Goal: Task Accomplishment & Management: Manage account settings

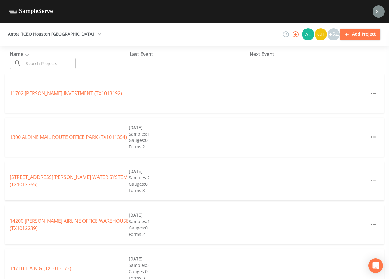
click at [68, 64] on input "text" at bounding box center [50, 63] width 52 height 11
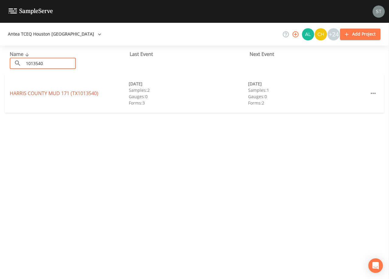
type input "1013540"
click at [64, 93] on link "[GEOGRAPHIC_DATA] 171 (TX1013540)" at bounding box center [54, 93] width 88 height 7
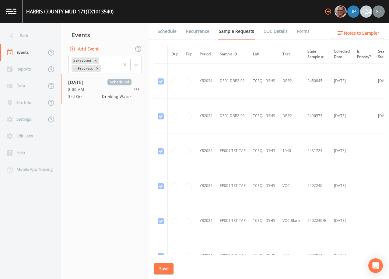
click at [168, 31] on link "Schedule" at bounding box center [167, 31] width 21 height 17
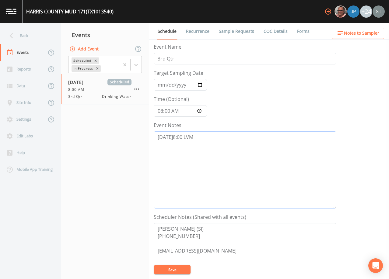
click at [229, 147] on textarea "[DATE]8:00 LVM" at bounding box center [245, 169] width 182 height 77
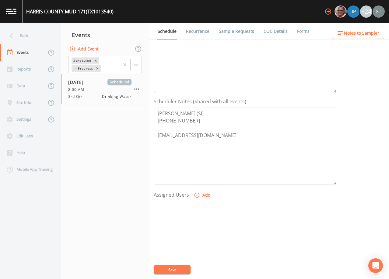
scroll to position [122, 0]
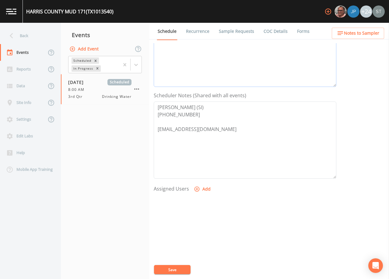
type textarea "[DATE]8:00 LVM [DATE]8:04 Email Sent [DATE]10:05 Confirmed Appt"
click at [203, 189] on button "Add" at bounding box center [202, 189] width 20 height 11
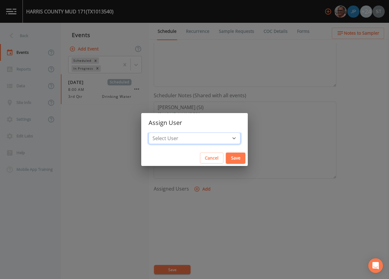
click at [206, 139] on select "Select User [PERSON_NAME] [PERSON_NAME] [PERSON_NAME] [PERSON_NAME] [PERSON_NAM…" at bounding box center [194, 139] width 92 height 12
select select "7dc39629-d690-4ad7-981f-00477f03d06a"
click at [162, 133] on select "Select User [PERSON_NAME] [PERSON_NAME] [PERSON_NAME] [PERSON_NAME] [PERSON_NAM…" at bounding box center [194, 139] width 92 height 12
click at [226, 160] on button "Save" at bounding box center [235, 158] width 19 height 11
select select
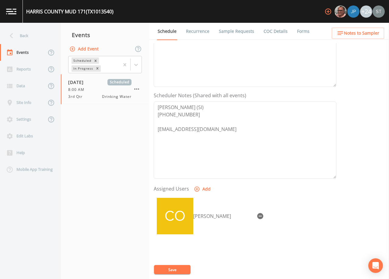
click at [173, 271] on button "Save" at bounding box center [172, 269] width 36 height 9
click at [362, 35] on span "Notes to Sampler" at bounding box center [361, 33] width 35 height 8
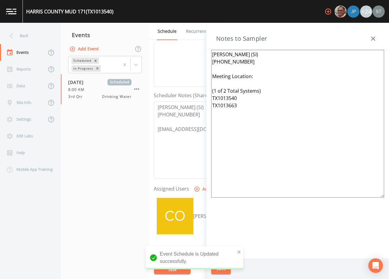
click at [263, 80] on textarea "[PERSON_NAME] (SI) [PHONE_NUMBER] Meeting Location: (1 of 2 Total Systems) TX10…" at bounding box center [297, 124] width 173 height 148
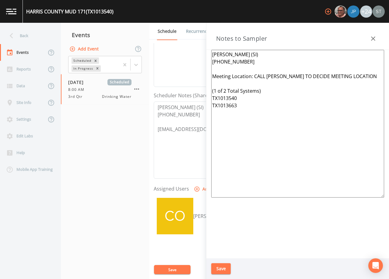
click at [250, 103] on textarea "[PERSON_NAME] (SI) [PHONE_NUMBER] Meeting Location: CALL [PERSON_NAME] TO DECID…" at bounding box center [297, 124] width 173 height 148
type textarea "[PERSON_NAME] (SI) [PHONE_NUMBER] Meeting Location: CALL [PERSON_NAME] TO DECID…"
click at [225, 269] on button "Save" at bounding box center [220, 268] width 19 height 11
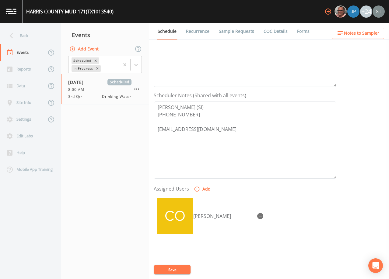
click at [175, 270] on button "Save" at bounding box center [172, 269] width 36 height 9
click at [190, 34] on link "Recurrence" at bounding box center [197, 31] width 25 height 17
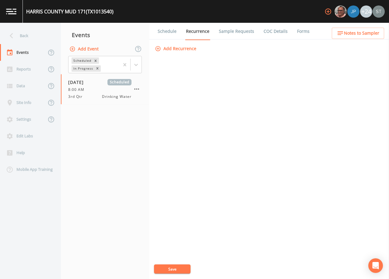
click at [168, 35] on link "Schedule" at bounding box center [167, 31] width 21 height 17
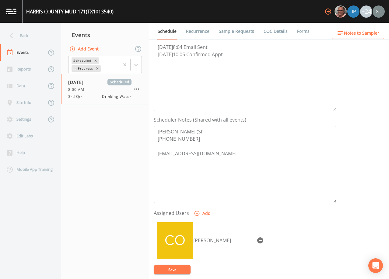
scroll to position [122, 0]
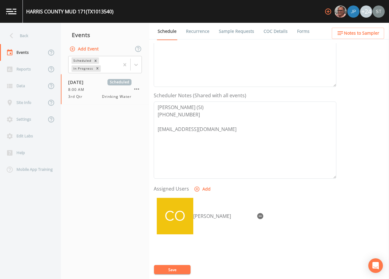
click at [383, 34] on button "Notes to Sampler" at bounding box center [357, 33] width 52 height 11
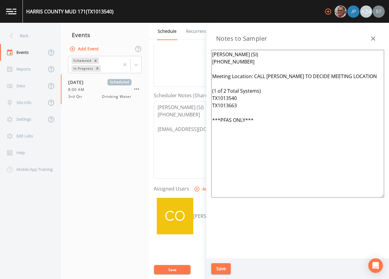
click at [376, 35] on button "button" at bounding box center [373, 39] width 12 height 12
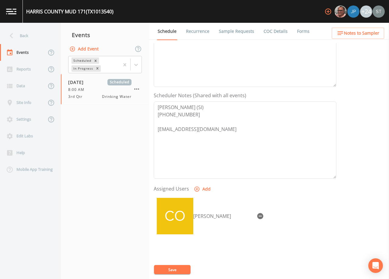
click at [197, 34] on link "Recurrence" at bounding box center [197, 31] width 25 height 17
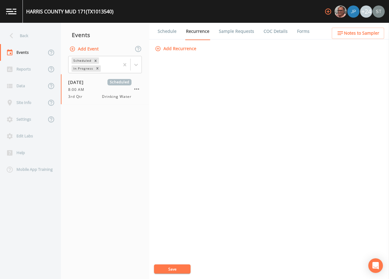
click at [169, 34] on link "Schedule" at bounding box center [167, 31] width 21 height 17
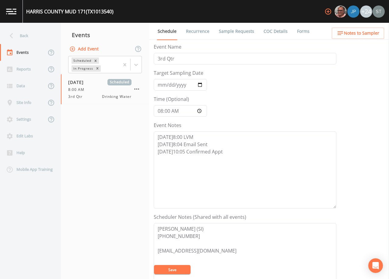
drag, startPoint x: 198, startPoint y: 33, endPoint x: 176, endPoint y: 33, distance: 21.9
click at [197, 33] on link "Recurrence" at bounding box center [197, 31] width 25 height 17
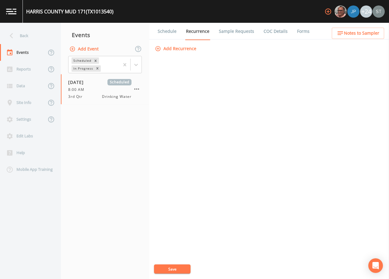
click at [166, 33] on link "Schedule" at bounding box center [167, 31] width 21 height 17
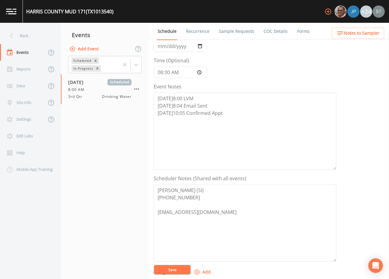
scroll to position [61, 0]
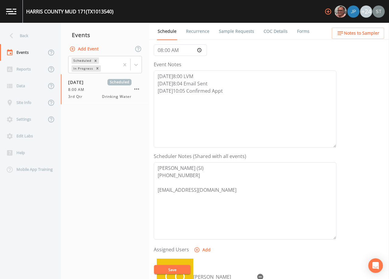
click at [193, 32] on link "Recurrence" at bounding box center [197, 31] width 25 height 17
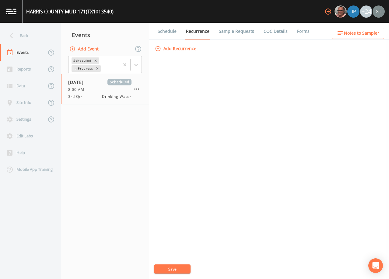
click at [165, 30] on link "Schedule" at bounding box center [167, 31] width 21 height 17
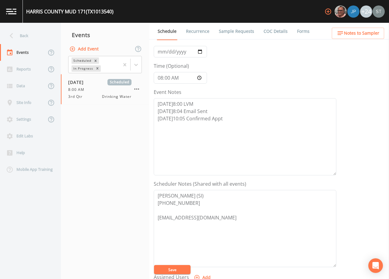
scroll to position [122, 0]
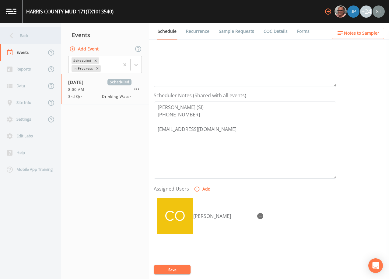
click at [29, 37] on div "Back" at bounding box center [27, 35] width 55 height 17
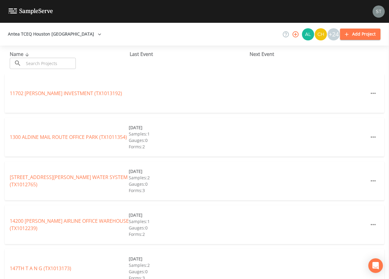
click at [50, 62] on input "text" at bounding box center [50, 63] width 52 height 11
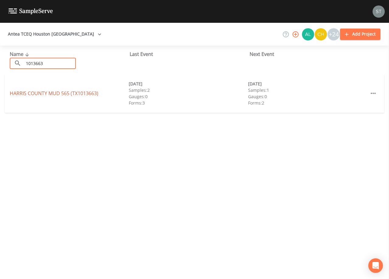
type input "1013663"
click at [80, 92] on link "[GEOGRAPHIC_DATA] 565 (TX1013663)" at bounding box center [54, 93] width 88 height 7
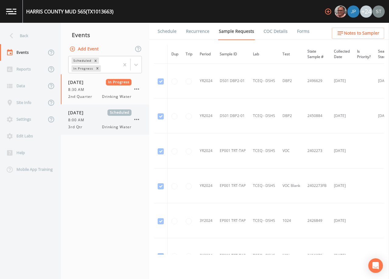
click at [81, 117] on span "8:00 AM" at bounding box center [78, 119] width 20 height 5
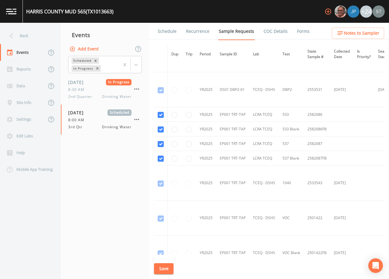
scroll to position [274, 0]
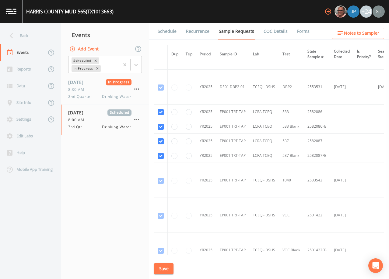
click at [163, 31] on link "Schedule" at bounding box center [167, 31] width 21 height 17
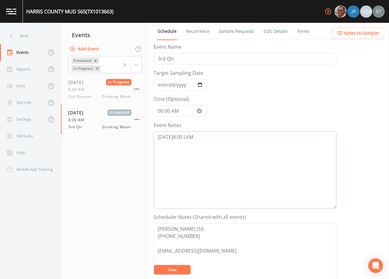
click at [212, 142] on textarea "[DATE]8:00 LVM" at bounding box center [245, 169] width 182 height 77
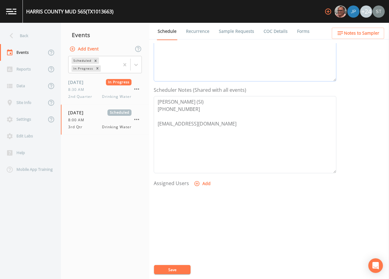
scroll to position [150, 0]
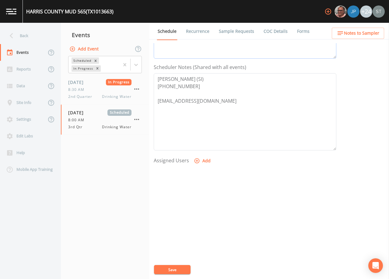
type textarea "[DATE]8:00 LVM [DATE]8:04 Email Sent [DATE]0:05 Confirmed Appt"
click at [202, 163] on button "Add" at bounding box center [202, 160] width 20 height 11
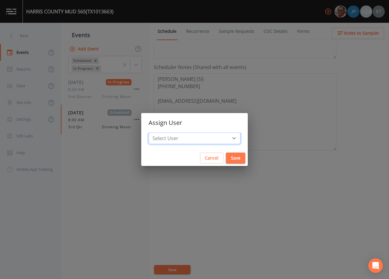
click at [194, 142] on select "Select User [PERSON_NAME] [PERSON_NAME] [PERSON_NAME] [PERSON_NAME] [PERSON_NAM…" at bounding box center [194, 139] width 92 height 12
select select "7dc39629-d690-4ad7-981f-00477f03d06a"
click at [162, 133] on select "Select User [PERSON_NAME] [PERSON_NAME] [PERSON_NAME] [PERSON_NAME] [PERSON_NAM…" at bounding box center [194, 139] width 92 height 12
drag, startPoint x: 222, startPoint y: 160, endPoint x: 214, endPoint y: 182, distance: 23.0
click at [226, 160] on button "Save" at bounding box center [235, 158] width 19 height 11
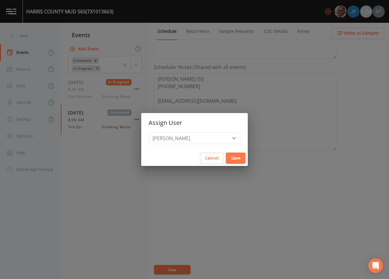
select select
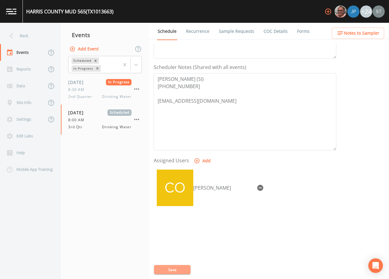
click at [178, 269] on button "Save" at bounding box center [172, 269] width 36 height 9
click at [367, 34] on span "Notes to Sampler" at bounding box center [361, 33] width 35 height 8
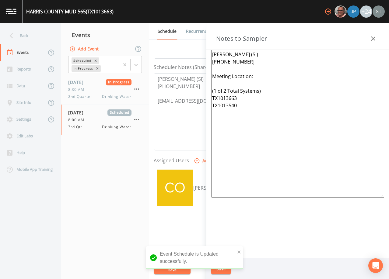
click at [274, 80] on textarea "[PERSON_NAME] (SI) [PHONE_NUMBER] Meeting Location: (1 of 2 Total Systems) TX10…" at bounding box center [297, 124] width 173 height 148
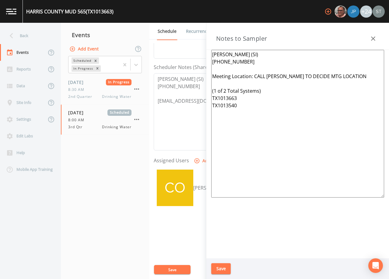
click at [244, 106] on textarea "[PERSON_NAME] (SI) [PHONE_NUMBER] Meeting Location: CALL [PERSON_NAME] TO DECID…" at bounding box center [297, 124] width 173 height 148
type textarea "[PERSON_NAME] (SI) [PHONE_NUMBER] Meeting Location: CALL [PERSON_NAME] TO DECID…"
click at [222, 268] on button "Save" at bounding box center [220, 268] width 19 height 11
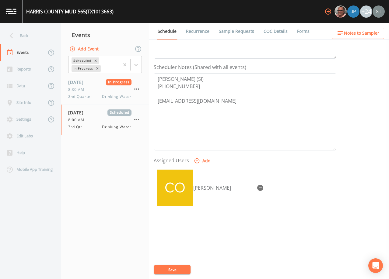
click at [181, 271] on button "Save" at bounding box center [172, 269] width 36 height 9
click at [367, 30] on span "Notes to Sampler" at bounding box center [361, 33] width 35 height 8
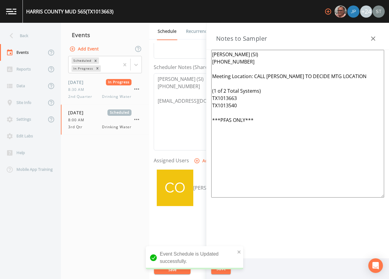
click at [371, 36] on icon "button" at bounding box center [372, 38] width 7 height 7
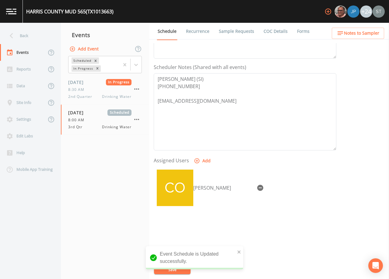
click at [231, 29] on link "Sample Requests" at bounding box center [236, 31] width 37 height 17
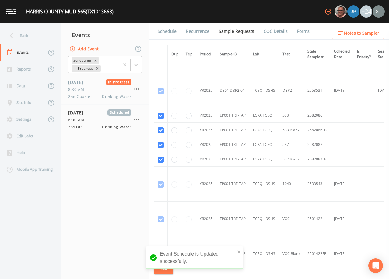
scroll to position [274, 0]
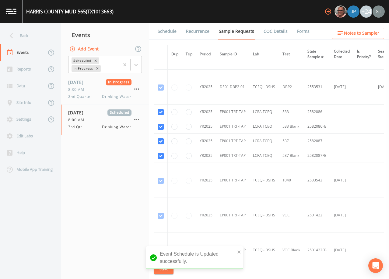
click at [169, 28] on link "Schedule" at bounding box center [167, 31] width 21 height 17
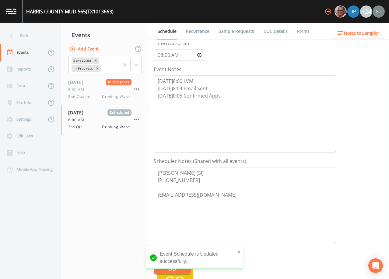
scroll to position [61, 0]
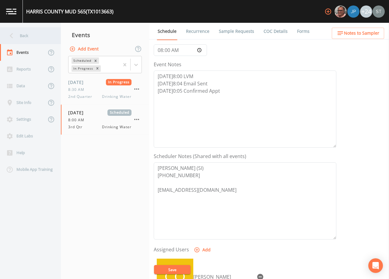
click at [23, 36] on div "Back" at bounding box center [27, 35] width 55 height 17
